Goal: Task Accomplishment & Management: Use online tool/utility

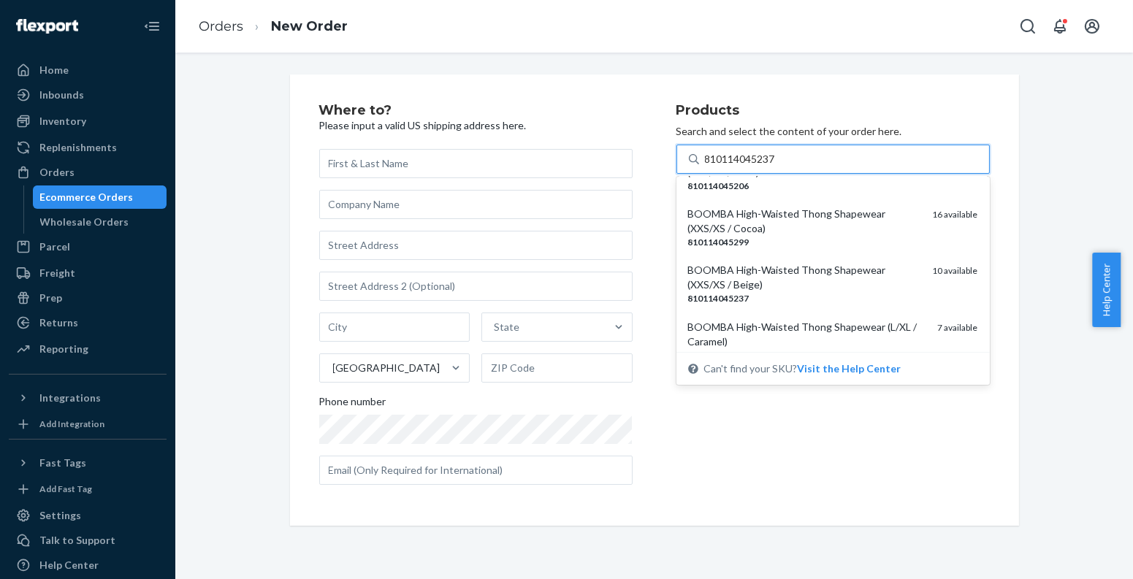
scroll to position [155, 0]
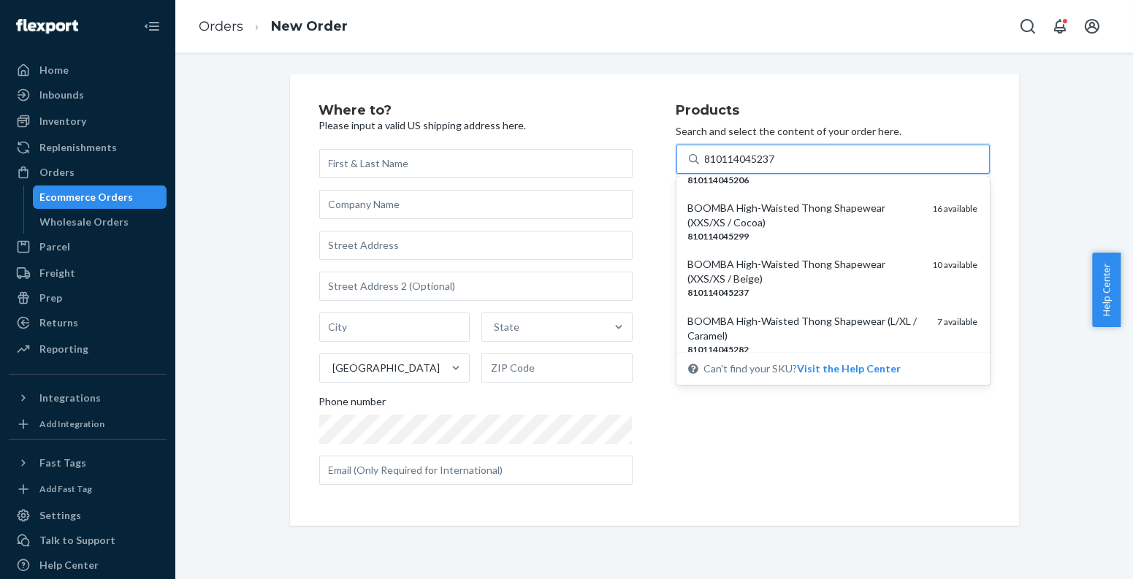
type input "810114045237"
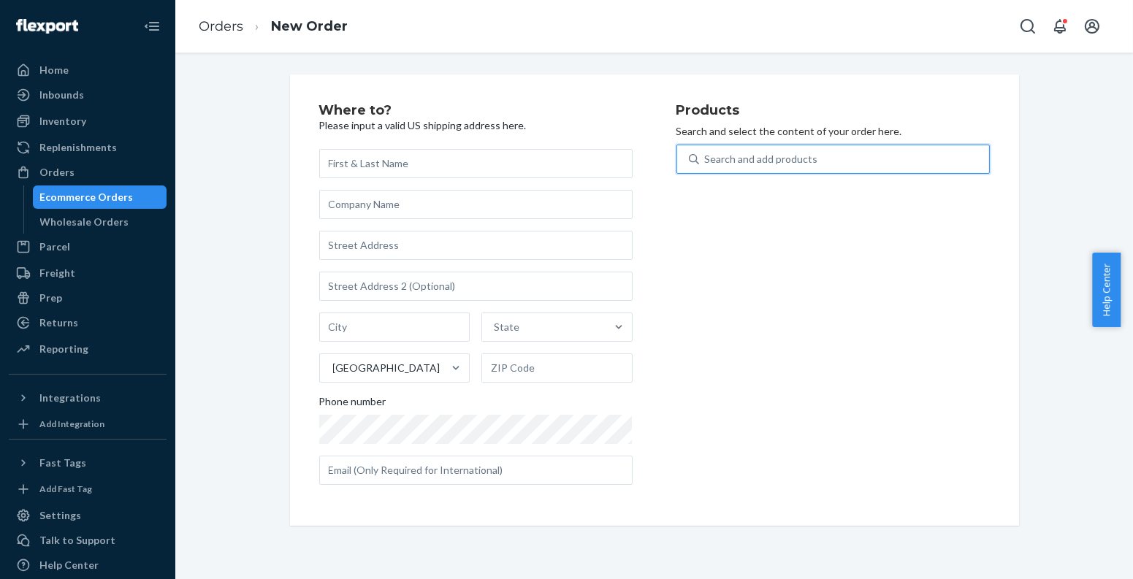
paste input "810114045244"
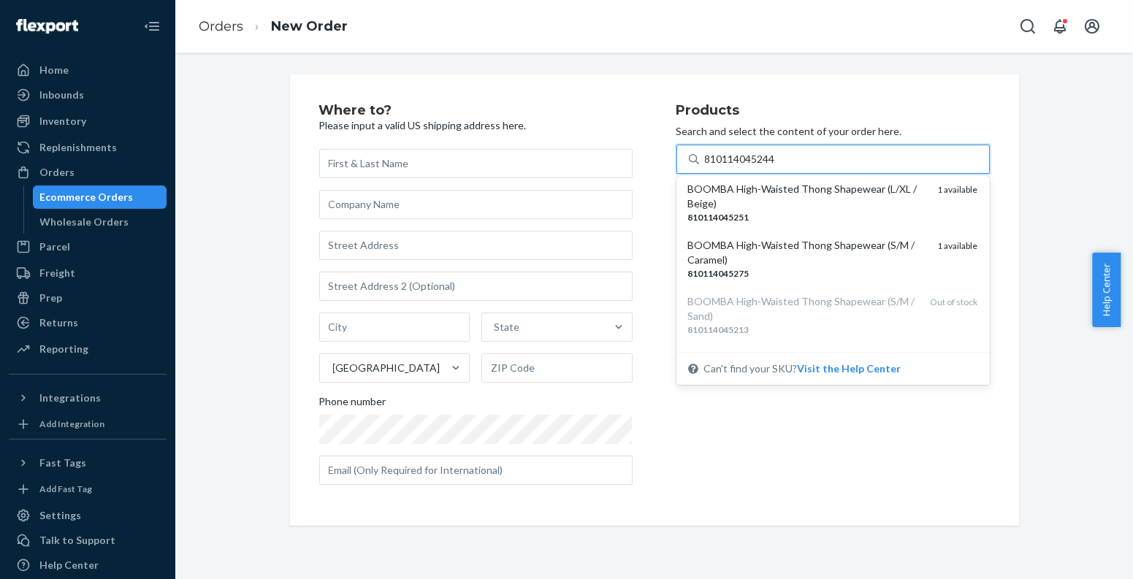
scroll to position [341, 0]
type input "810114045244"
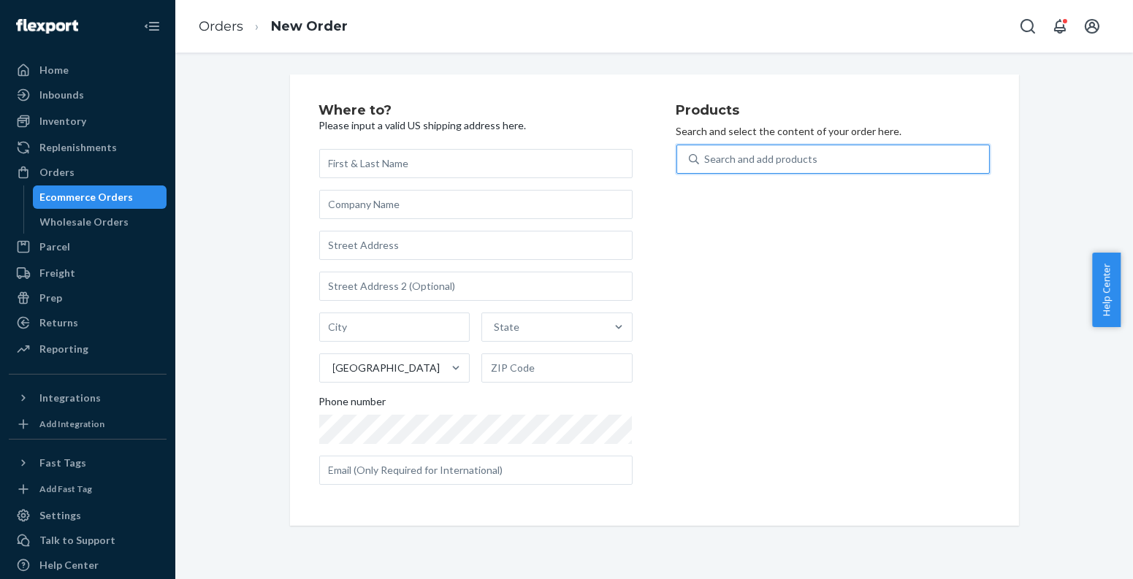
click at [132, 200] on div "Ecommerce Orders" at bounding box center [100, 197] width 132 height 20
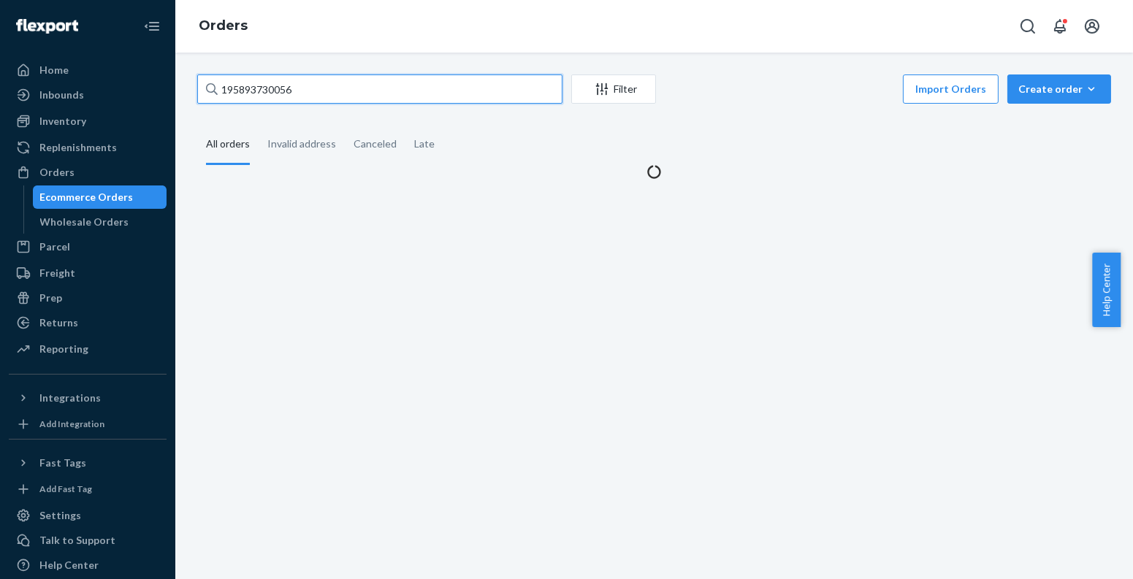
click at [315, 92] on input "195893730056" at bounding box center [379, 89] width 365 height 29
paste input "[PERSON_NAME]"
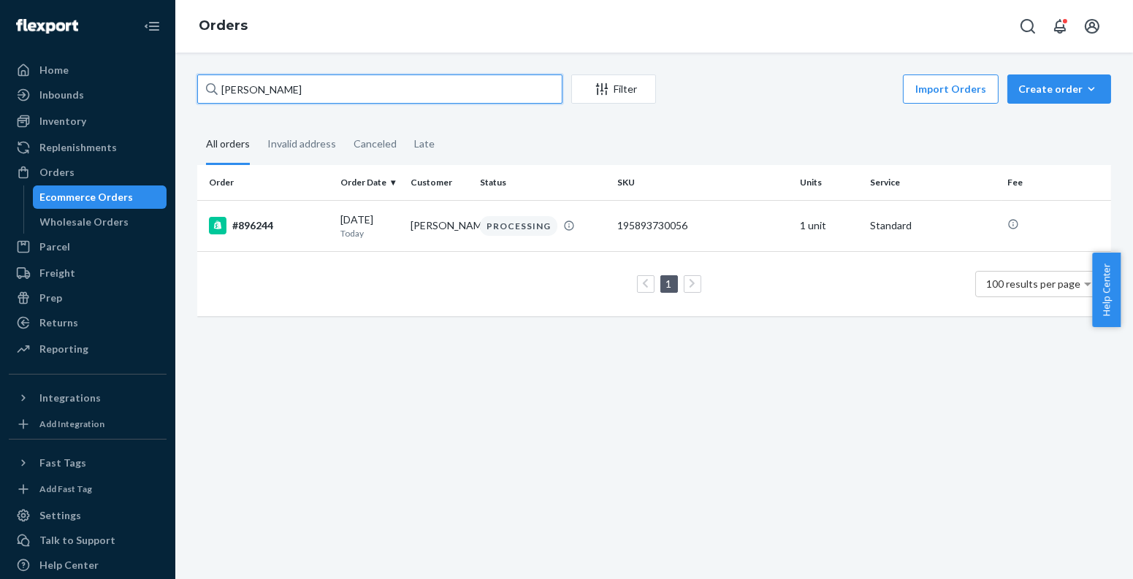
paste input "[PERSON_NAME]"
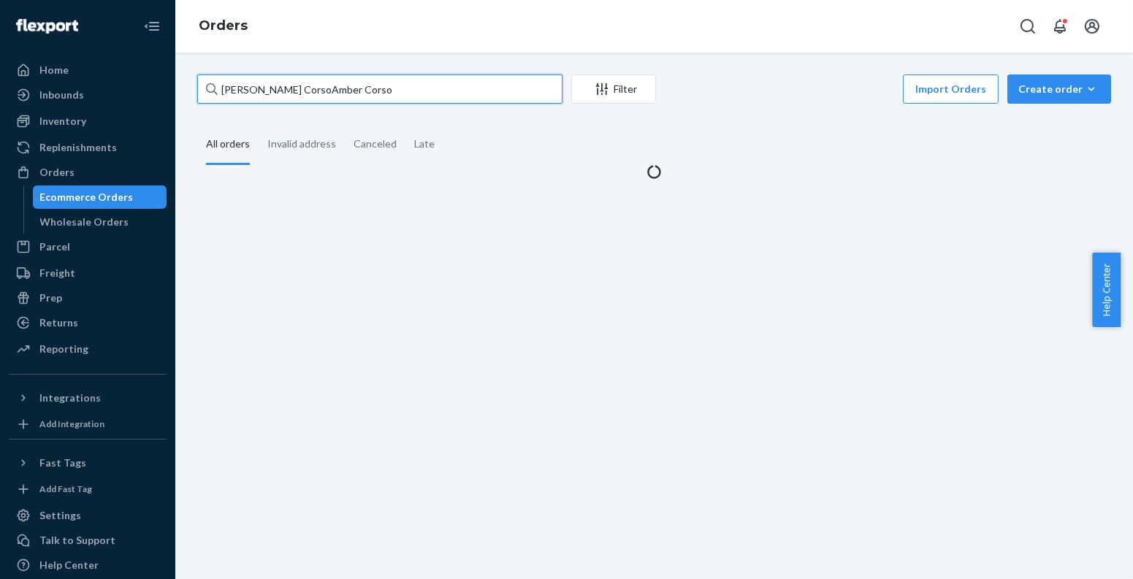
paste input "text"
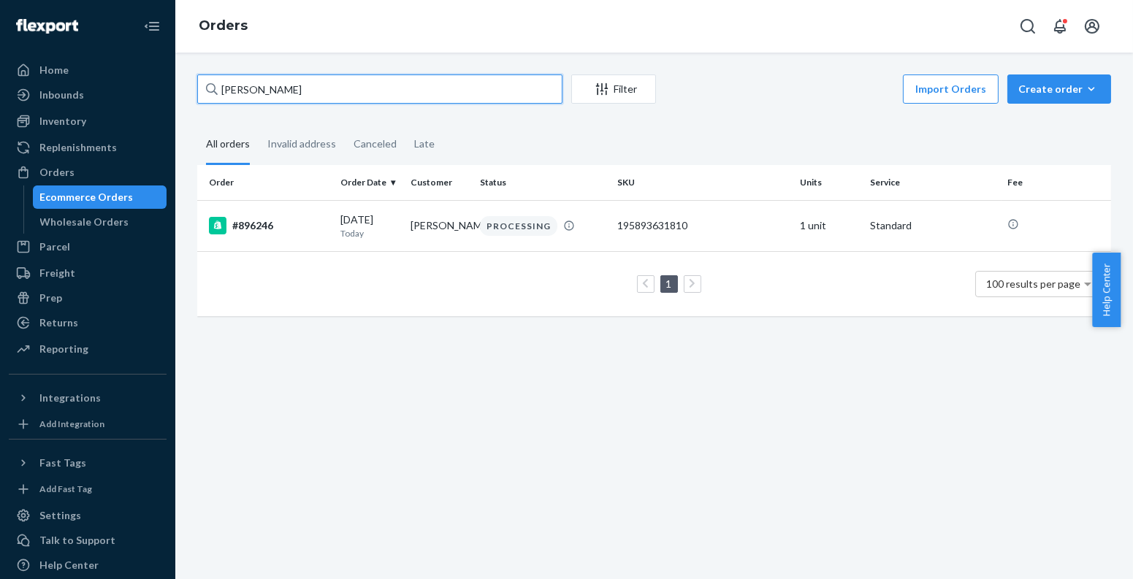
paste input "[PERSON_NAME]"
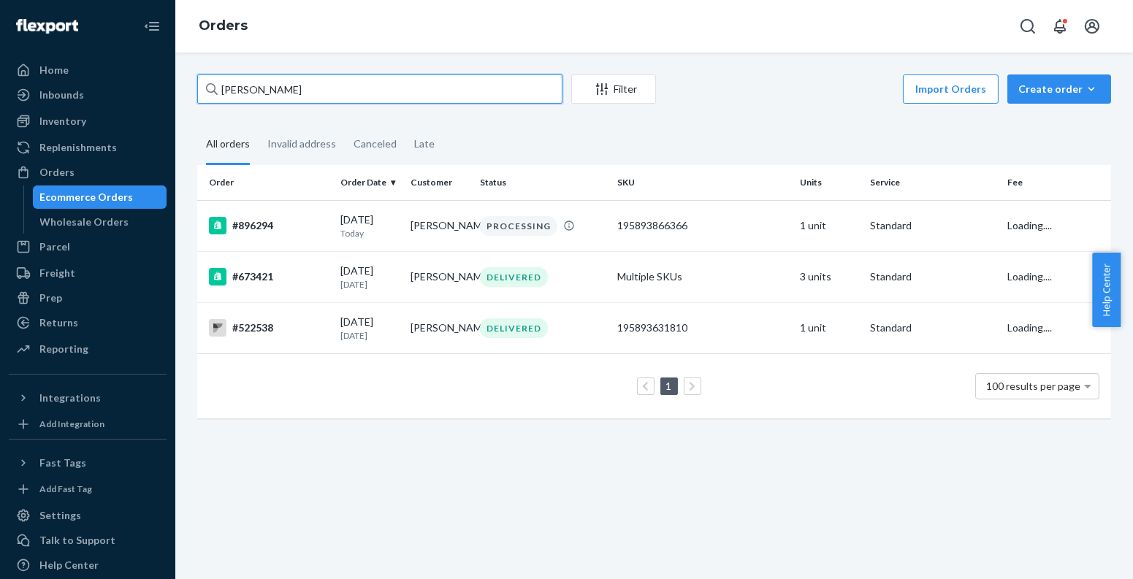
type input "[PERSON_NAME]"
